Goal: Task Accomplishment & Management: Use online tool/utility

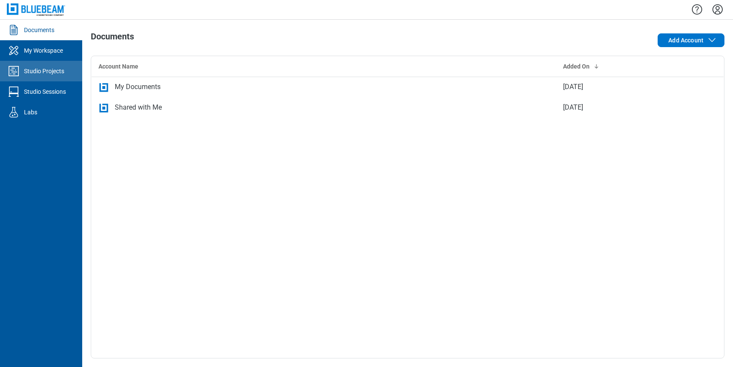
click at [57, 75] on div "Studio Projects" at bounding box center [44, 71] width 40 height 9
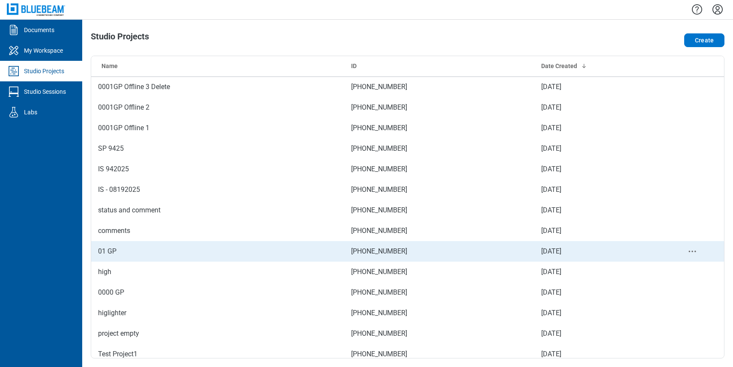
click at [137, 248] on td "01 GP" at bounding box center [217, 251] width 253 height 21
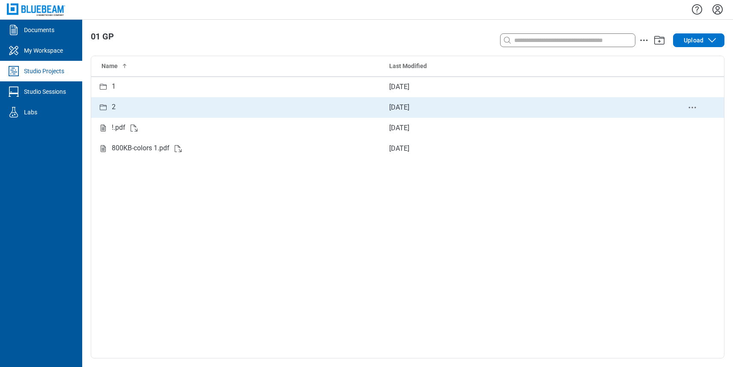
click at [111, 105] on div "2" at bounding box center [236, 107] width 277 height 11
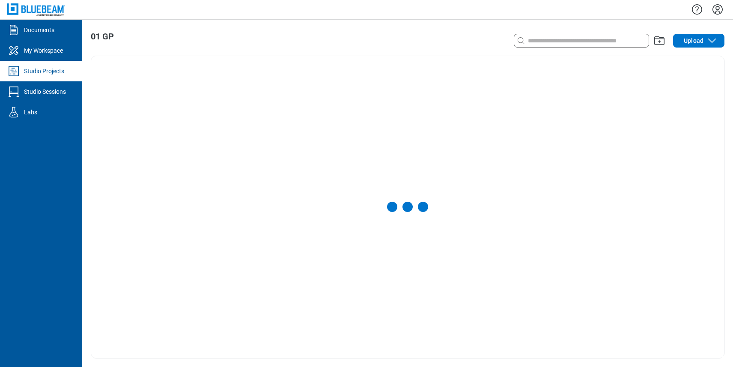
click at [111, 105] on div at bounding box center [407, 207] width 633 height 302
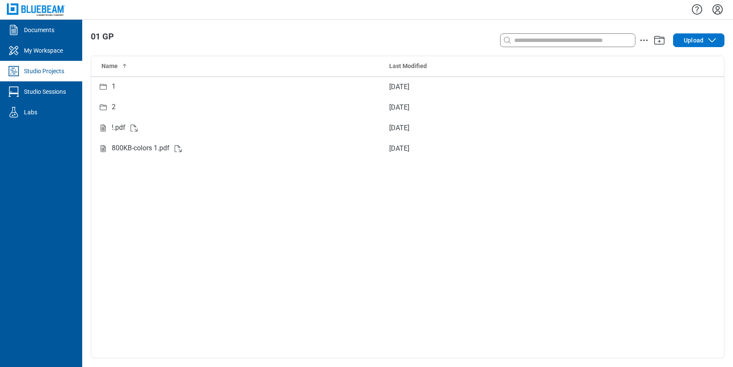
click at [36, 70] on div "Studio Projects" at bounding box center [44, 71] width 40 height 9
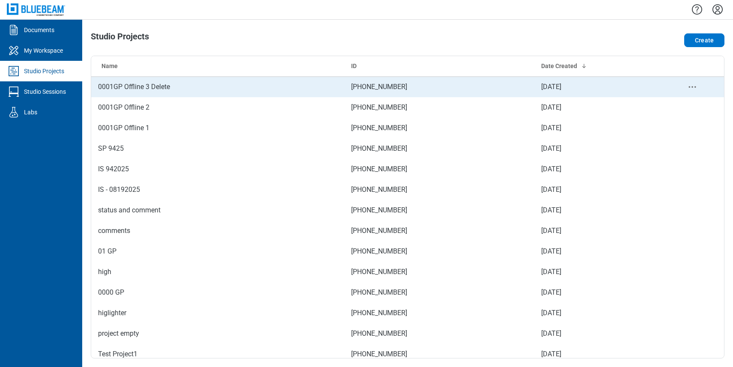
click at [158, 91] on td "0001GP Offline 3 Delete" at bounding box center [217, 87] width 253 height 21
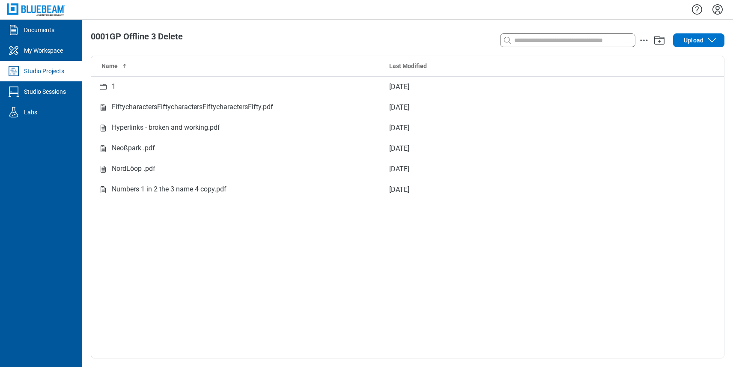
click at [170, 237] on div "Name Last Modified 1 [DATE] FiftycharactersFiftycharactersFiftycharactersFifty.…" at bounding box center [407, 207] width 633 height 302
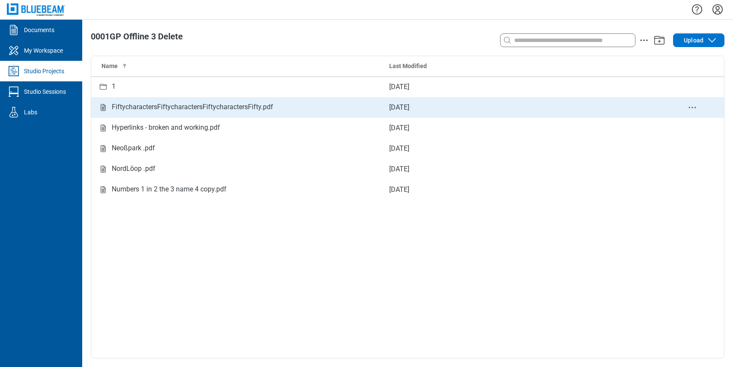
click at [203, 102] on div "FiftycharactersFiftycharactersFiftycharactersFifty.pdf" at bounding box center [192, 107] width 161 height 11
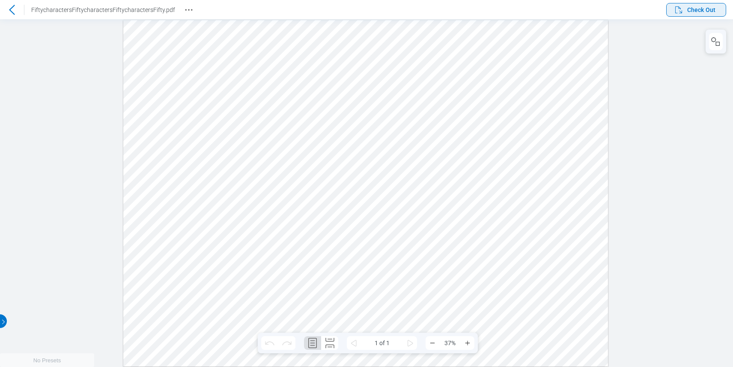
click at [695, 10] on span "Check Out" at bounding box center [701, 10] width 28 height 9
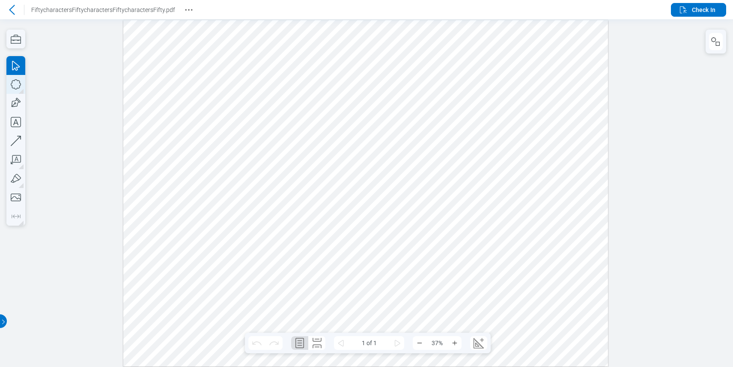
click at [13, 86] on icon "button" at bounding box center [15, 84] width 19 height 19
drag, startPoint x: 218, startPoint y: 61, endPoint x: 228, endPoint y: 122, distance: 62.0
click at [222, 64] on div at bounding box center [365, 193] width 485 height 346
click at [221, 66] on div at bounding box center [365, 193] width 485 height 346
drag, startPoint x: 224, startPoint y: 68, endPoint x: 274, endPoint y: 102, distance: 61.4
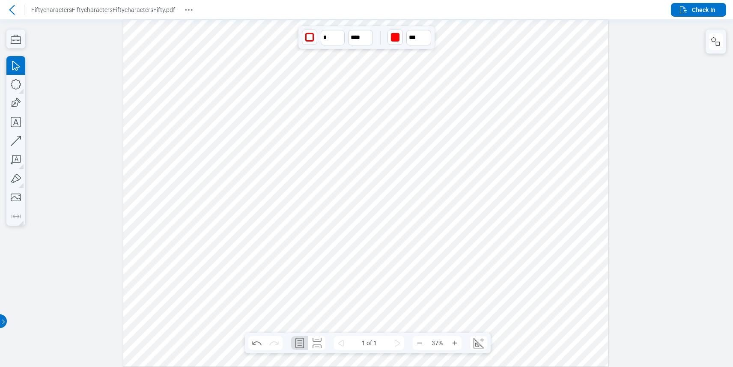
click at [275, 103] on div at bounding box center [365, 193] width 485 height 346
drag, startPoint x: 244, startPoint y: 84, endPoint x: 233, endPoint y: 70, distance: 18.6
click at [233, 70] on div at bounding box center [365, 193] width 485 height 346
click at [323, 71] on div at bounding box center [365, 193] width 485 height 346
click at [689, 69] on div at bounding box center [366, 193] width 733 height 348
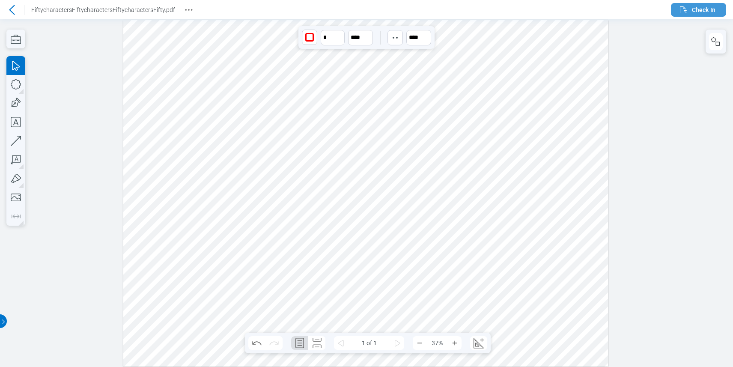
click at [691, 14] on span "Check In" at bounding box center [696, 10] width 37 height 10
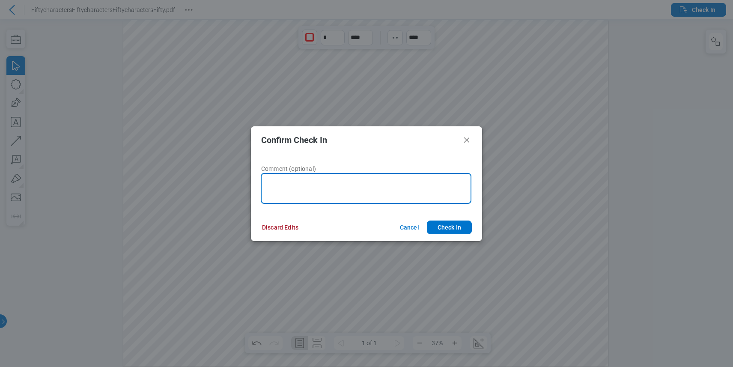
click at [413, 183] on textarea at bounding box center [366, 188] width 211 height 31
type textarea "***"
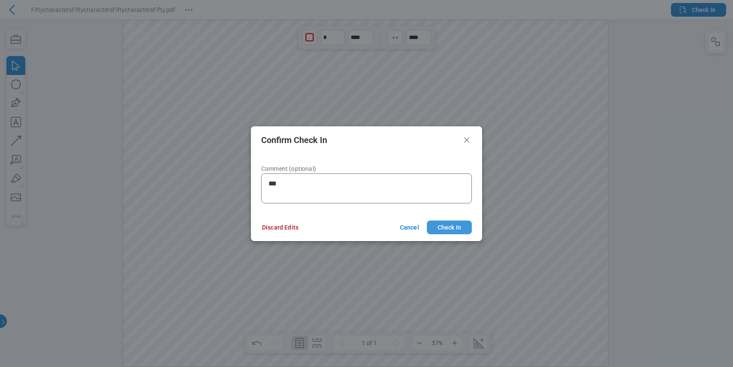
click at [444, 227] on button "Check In" at bounding box center [449, 228] width 45 height 14
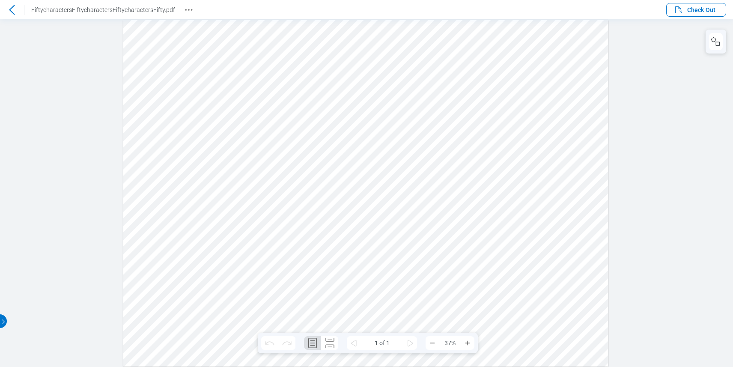
click at [13, 11] on icon at bounding box center [12, 10] width 10 height 10
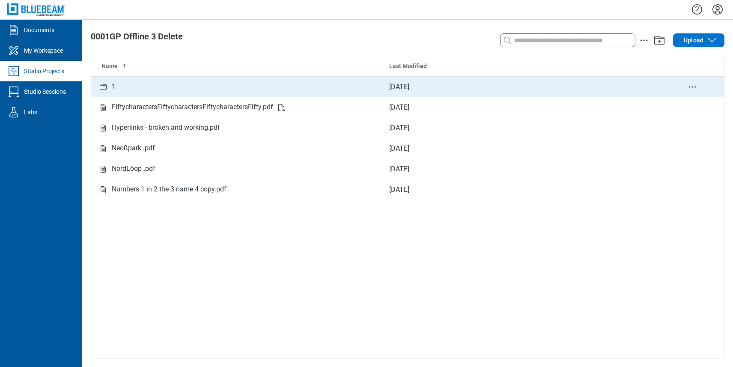
click at [131, 86] on div "1" at bounding box center [236, 86] width 277 height 11
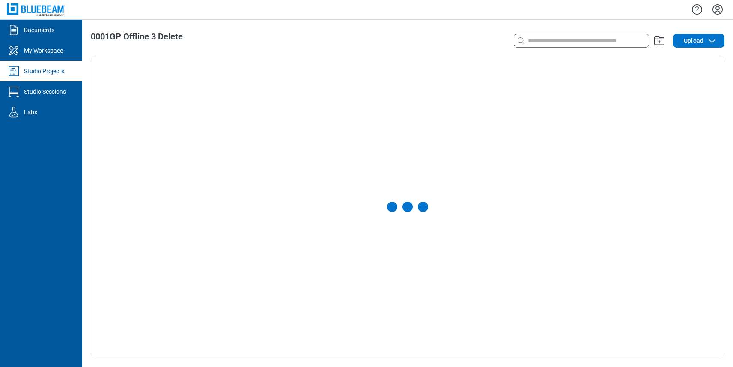
click at [131, 86] on div at bounding box center [407, 207] width 633 height 302
click at [340, 218] on div "Name Last Modified ()!.pdf [DATE] A.pdf [DATE]" at bounding box center [407, 207] width 633 height 302
